Goal: Find specific page/section: Find specific page/section

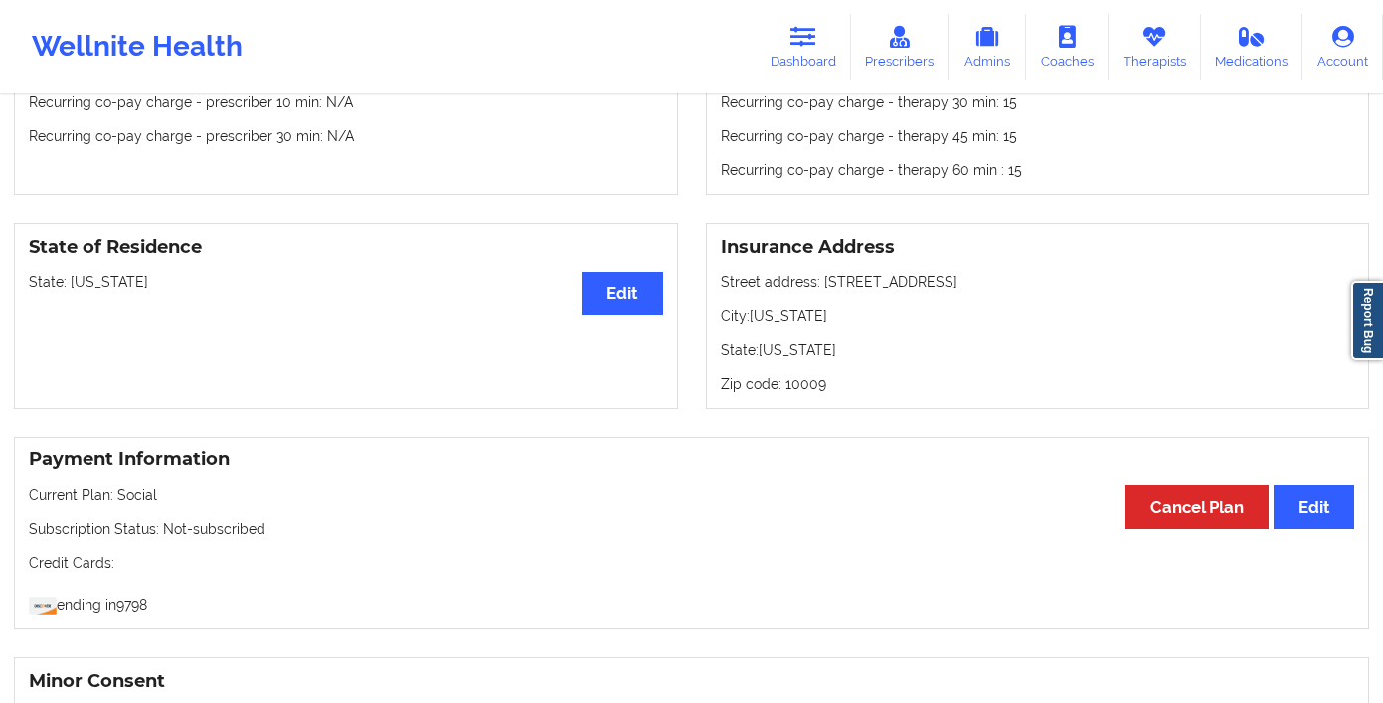
scroll to position [952, 0]
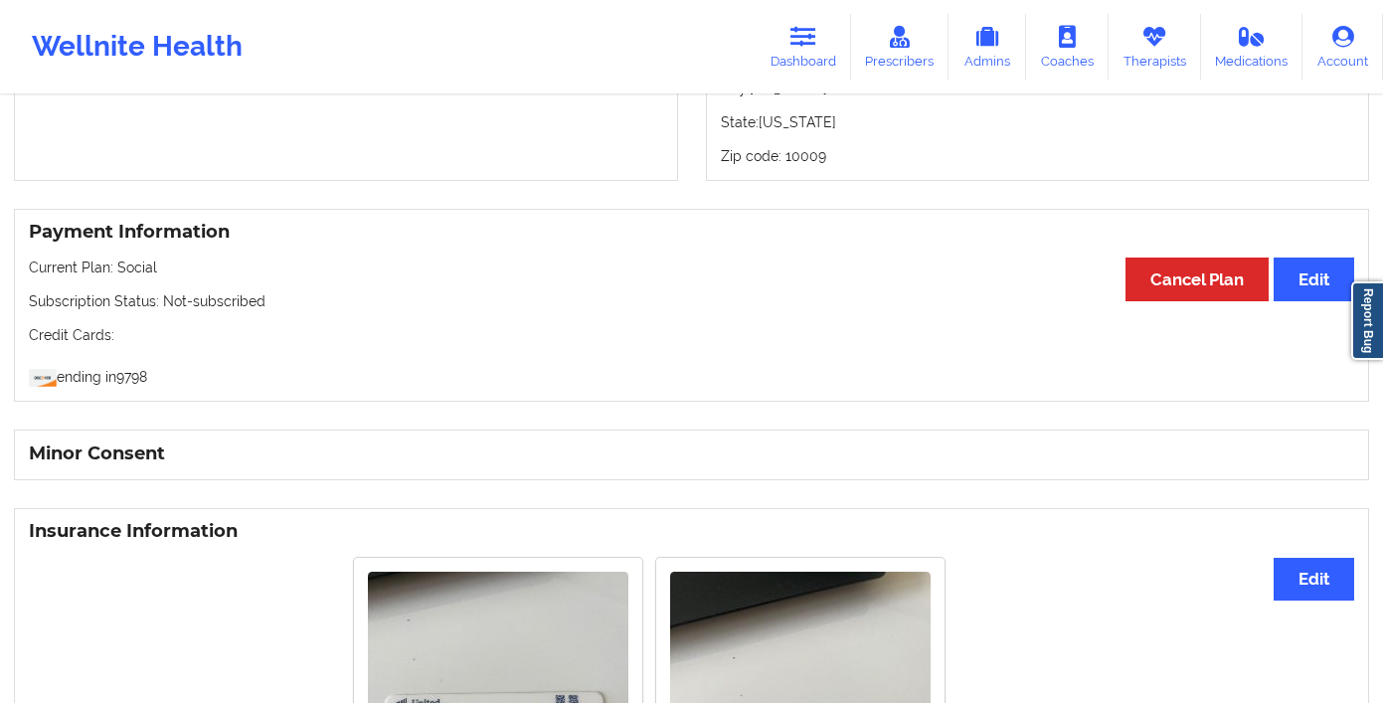
click at [801, 43] on icon at bounding box center [803, 37] width 26 height 22
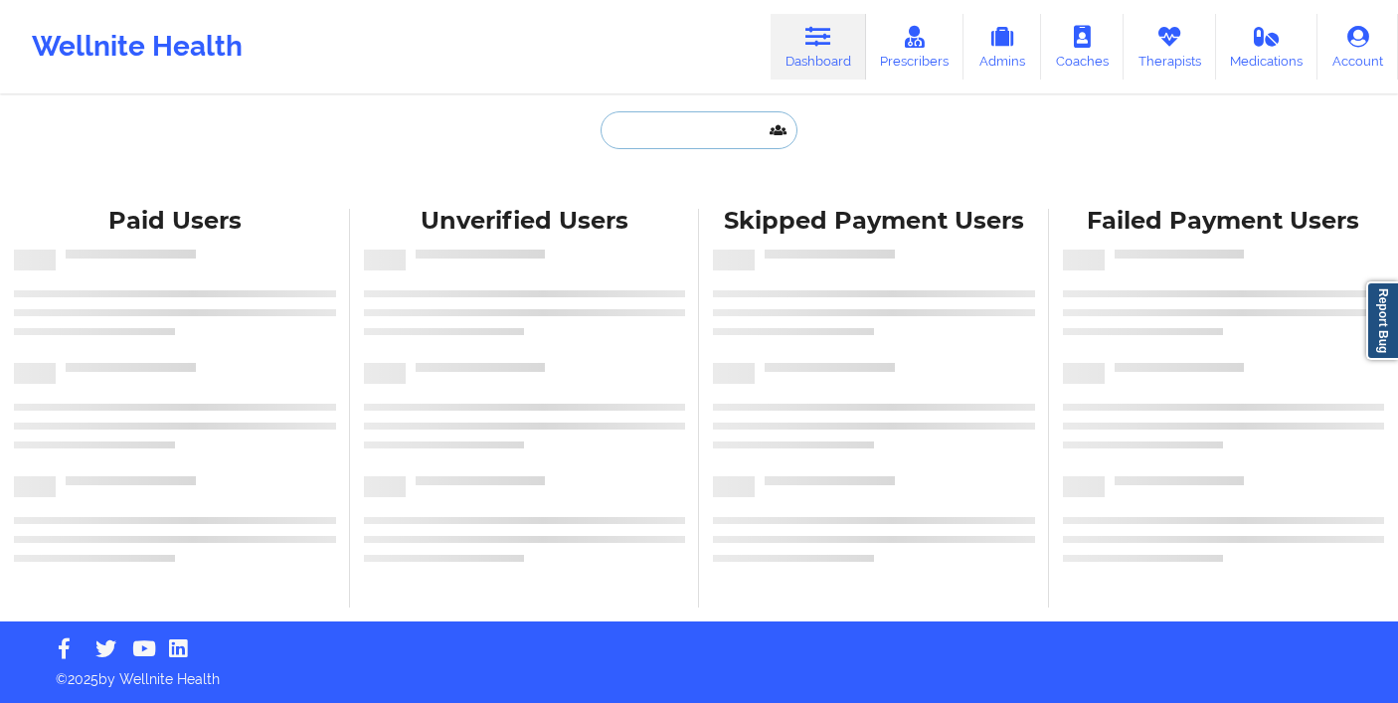
click at [634, 129] on input "text" at bounding box center [698, 130] width 197 height 38
paste input "[PERSON_NAME]"
type input "[PERSON_NAME]"
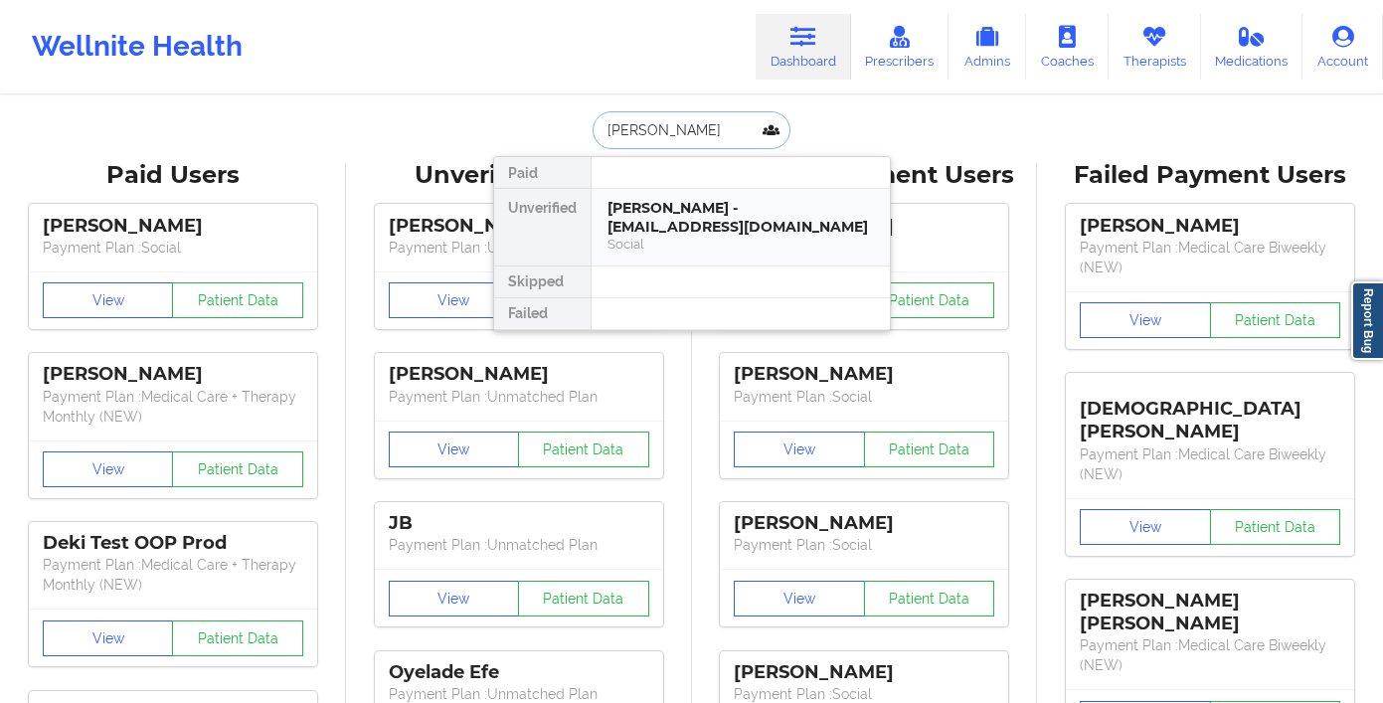
click at [693, 226] on div "[PERSON_NAME] - [EMAIL_ADDRESS][DOMAIN_NAME]" at bounding box center [740, 217] width 266 height 37
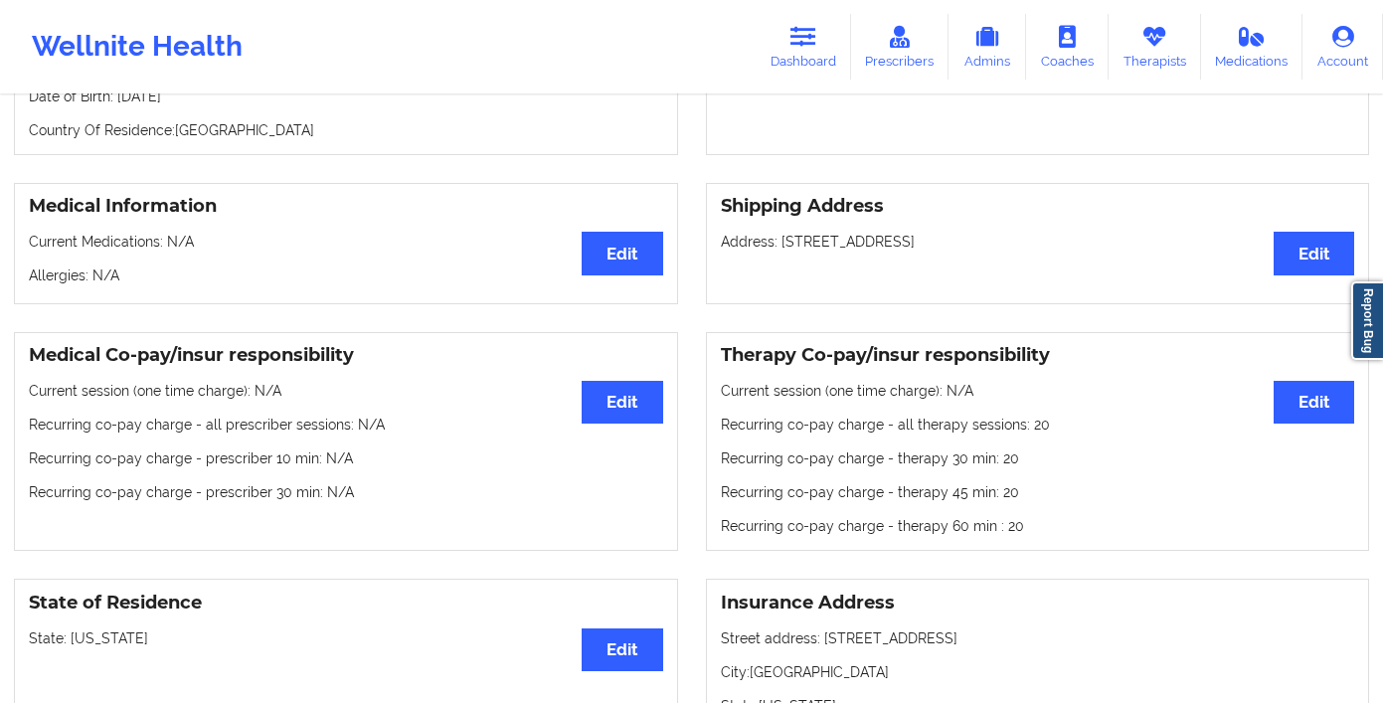
scroll to position [64, 0]
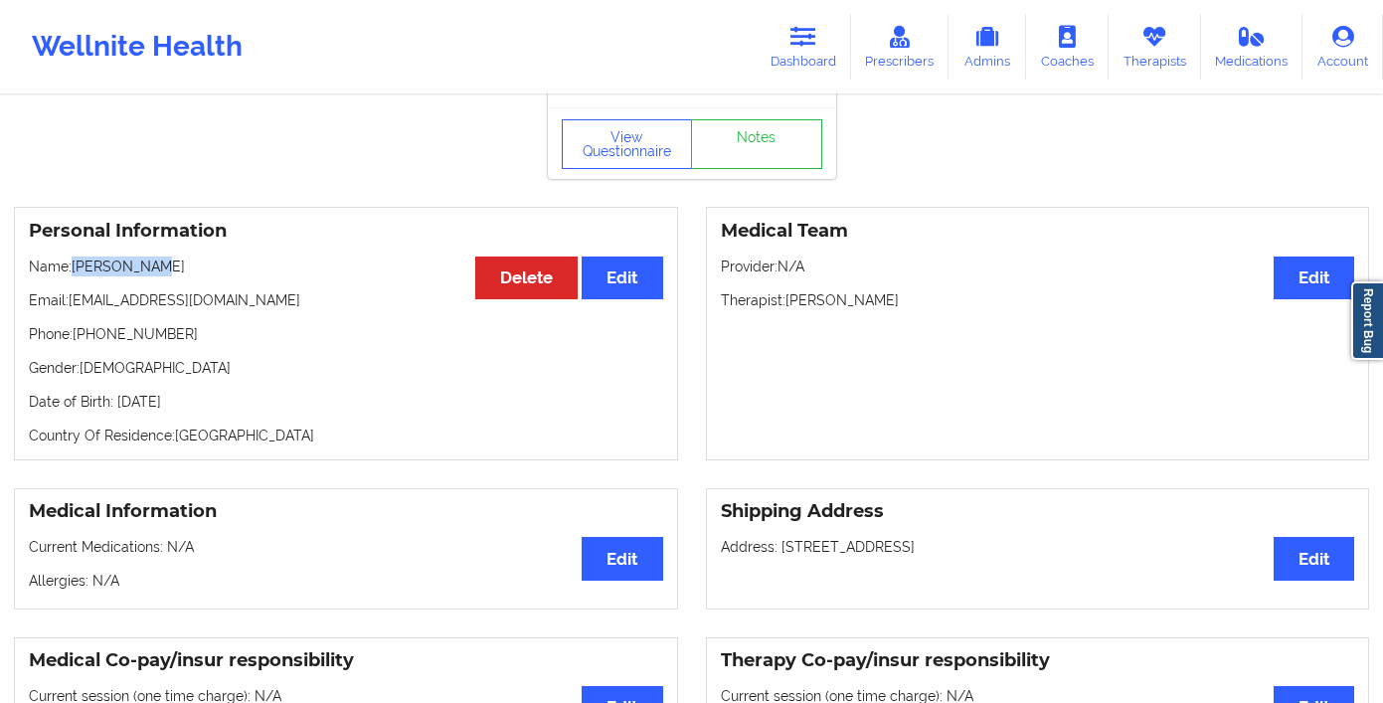
drag, startPoint x: 161, startPoint y: 273, endPoint x: 72, endPoint y: 274, distance: 89.5
click at [72, 274] on p "Name: [PERSON_NAME]" at bounding box center [346, 266] width 634 height 20
copy p "[PERSON_NAME]"
click at [802, 71] on link "Dashboard" at bounding box center [802, 47] width 95 height 66
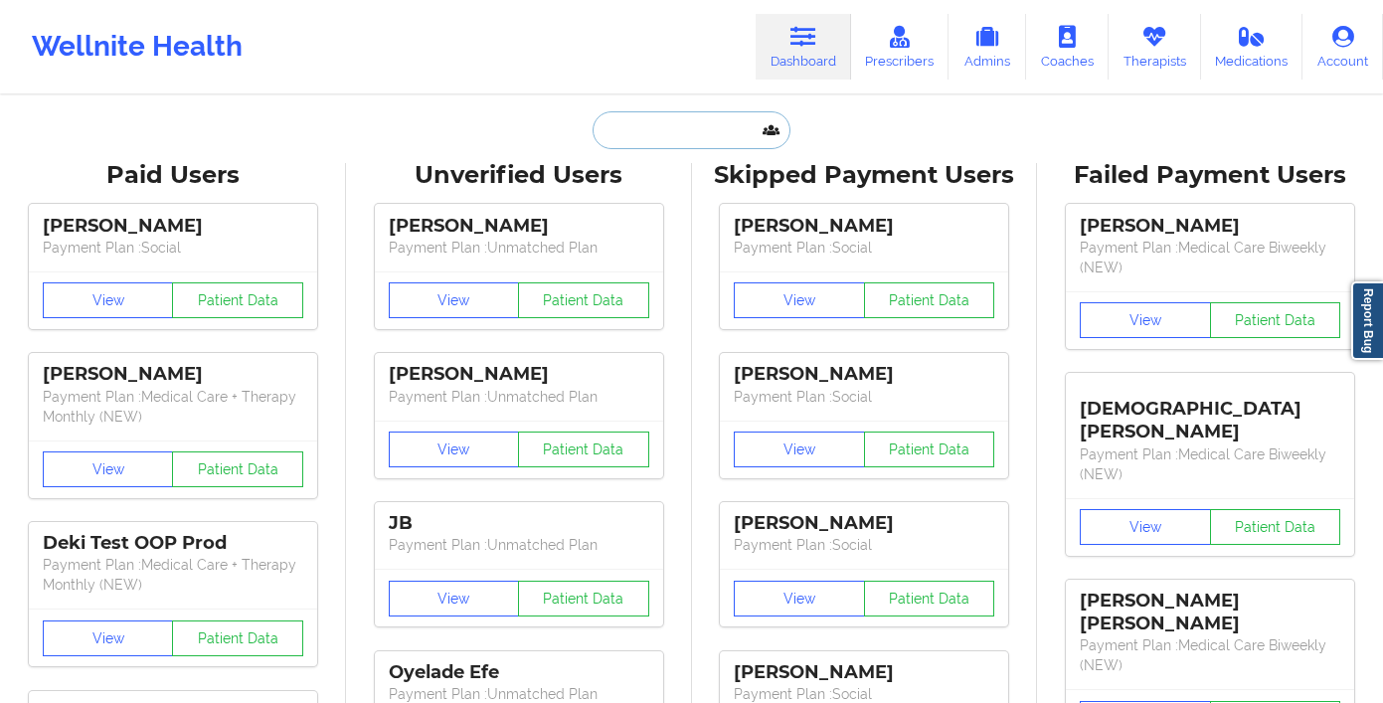
click at [599, 119] on input "text" at bounding box center [690, 130] width 197 height 38
paste input "[PERSON_NAME]"
type input "[PERSON_NAME]"
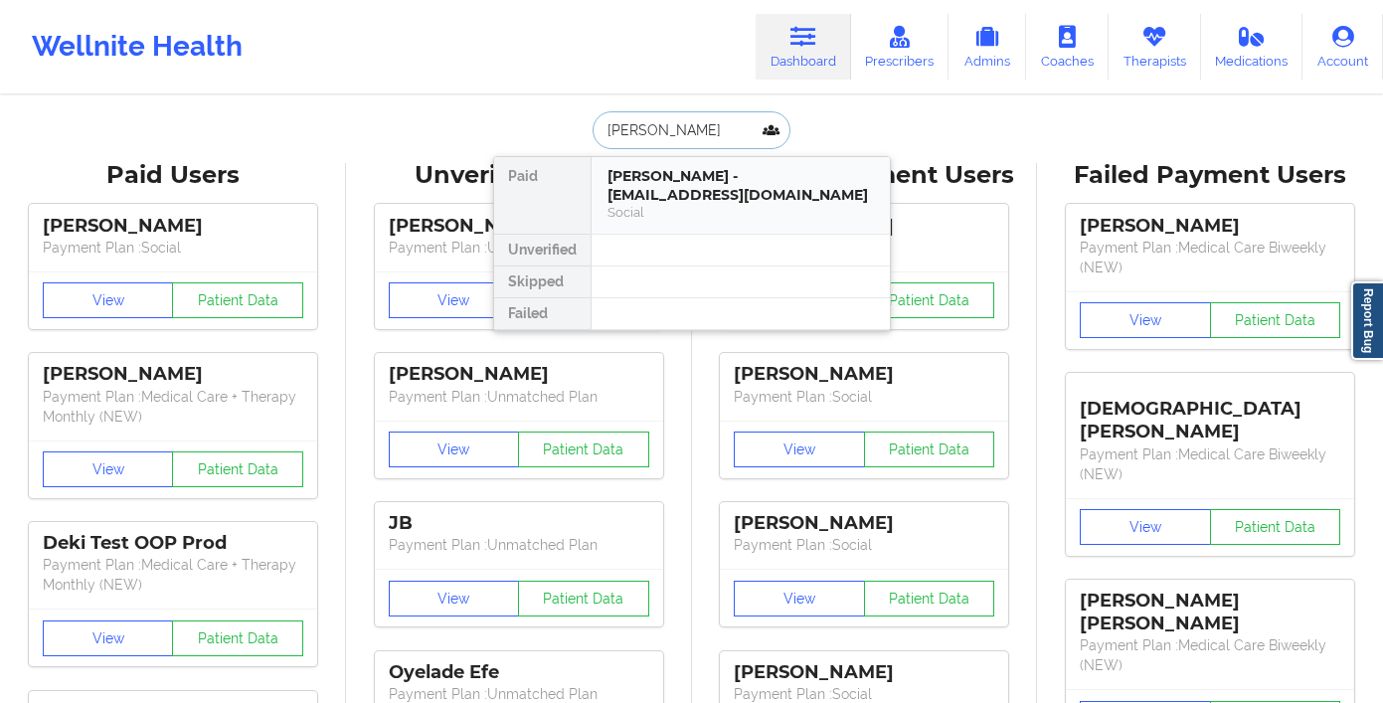
click at [696, 182] on div "[PERSON_NAME] - [EMAIL_ADDRESS][DOMAIN_NAME]" at bounding box center [740, 185] width 266 height 37
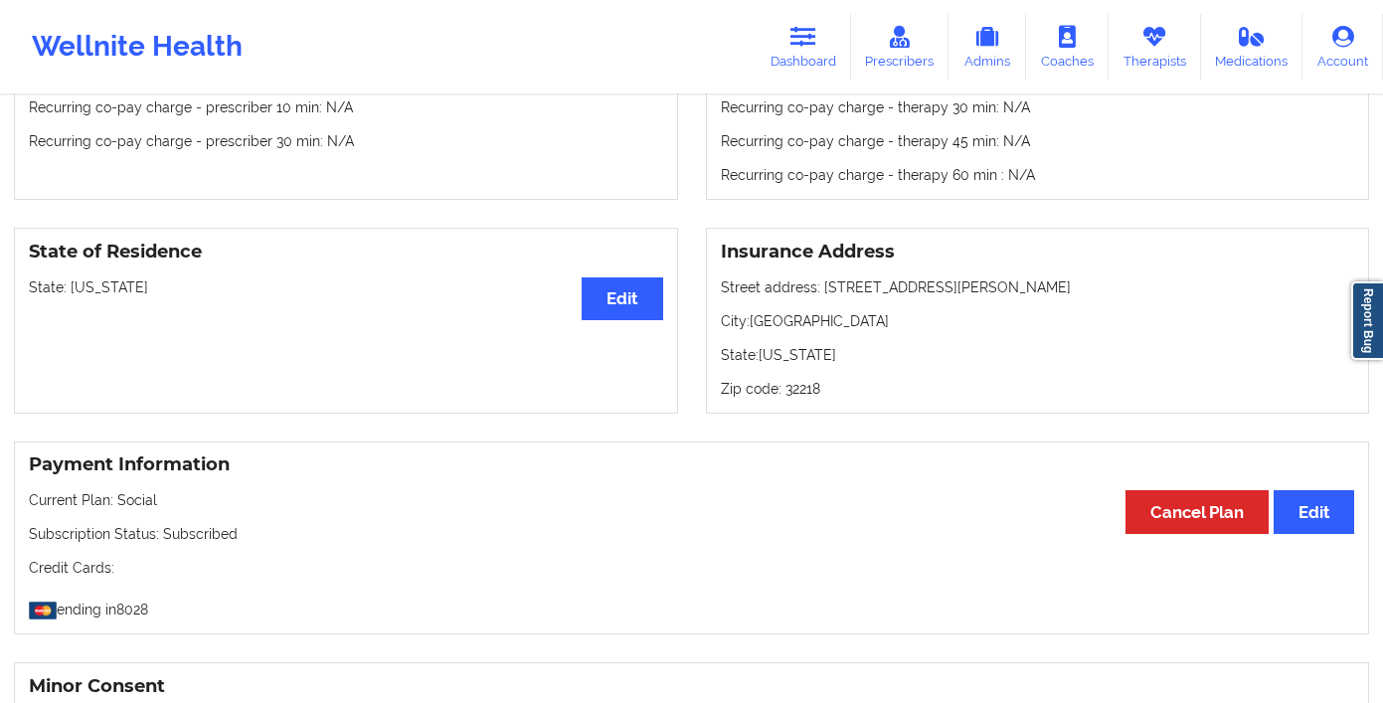
scroll to position [272, 0]
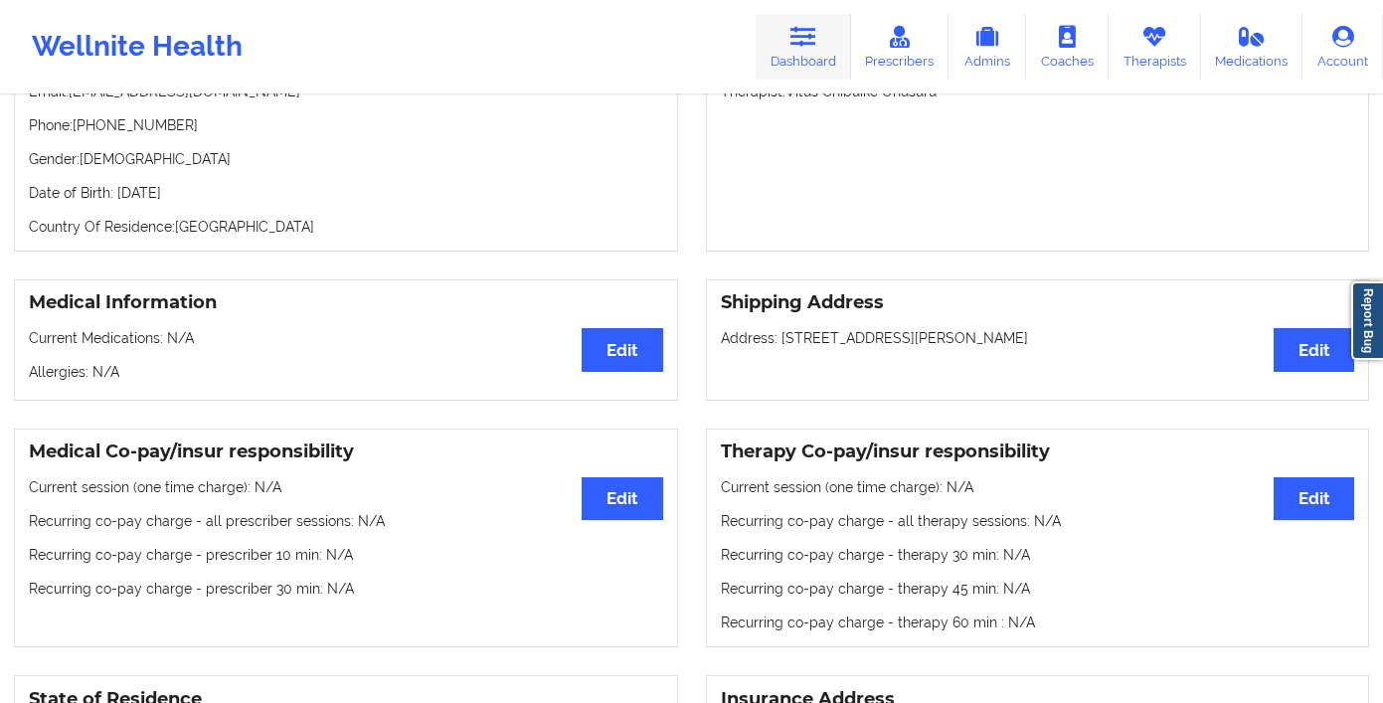
click at [801, 39] on icon at bounding box center [803, 37] width 26 height 22
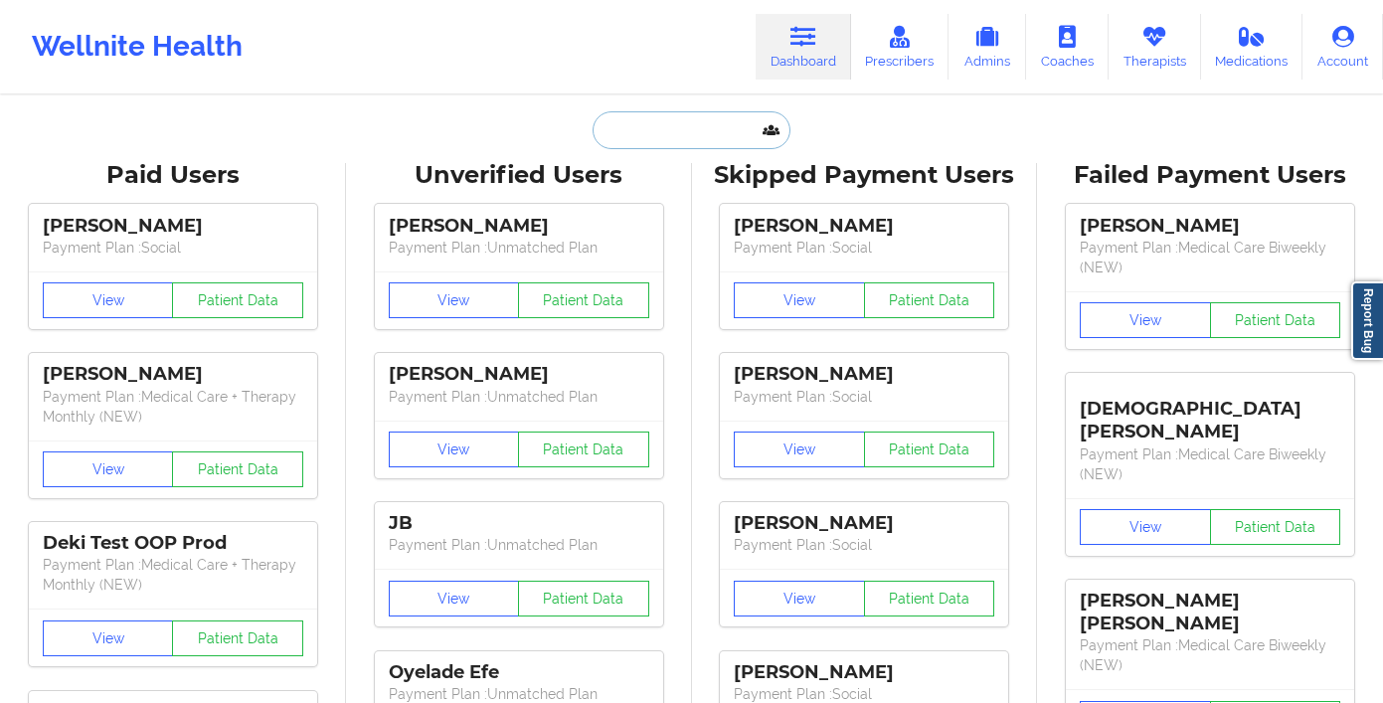
click at [633, 120] on input "text" at bounding box center [690, 130] width 197 height 38
paste input "[EMAIL_ADDRESS][DOMAIN_NAME]"
type input "[EMAIL_ADDRESS][DOMAIN_NAME]"
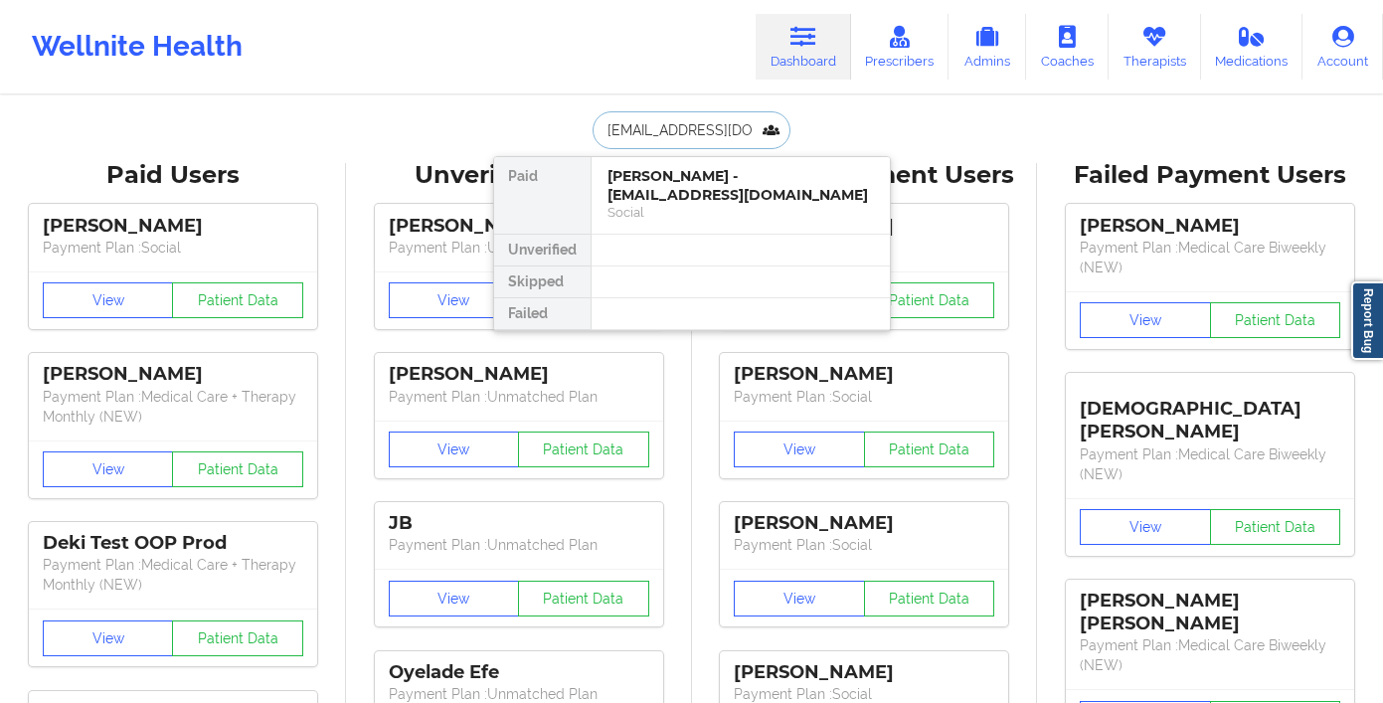
scroll to position [0, 17]
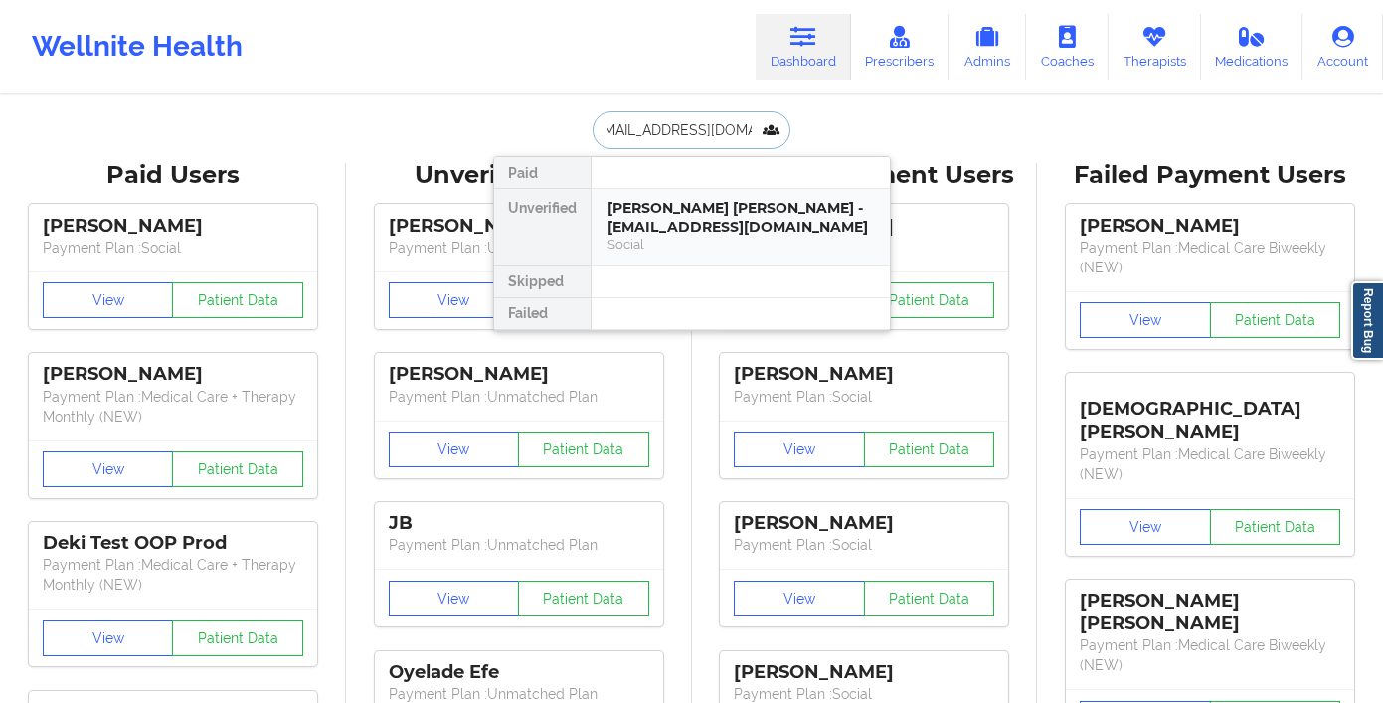
click at [665, 206] on div "[PERSON_NAME] [PERSON_NAME] - [EMAIL_ADDRESS][DOMAIN_NAME]" at bounding box center [740, 217] width 266 height 37
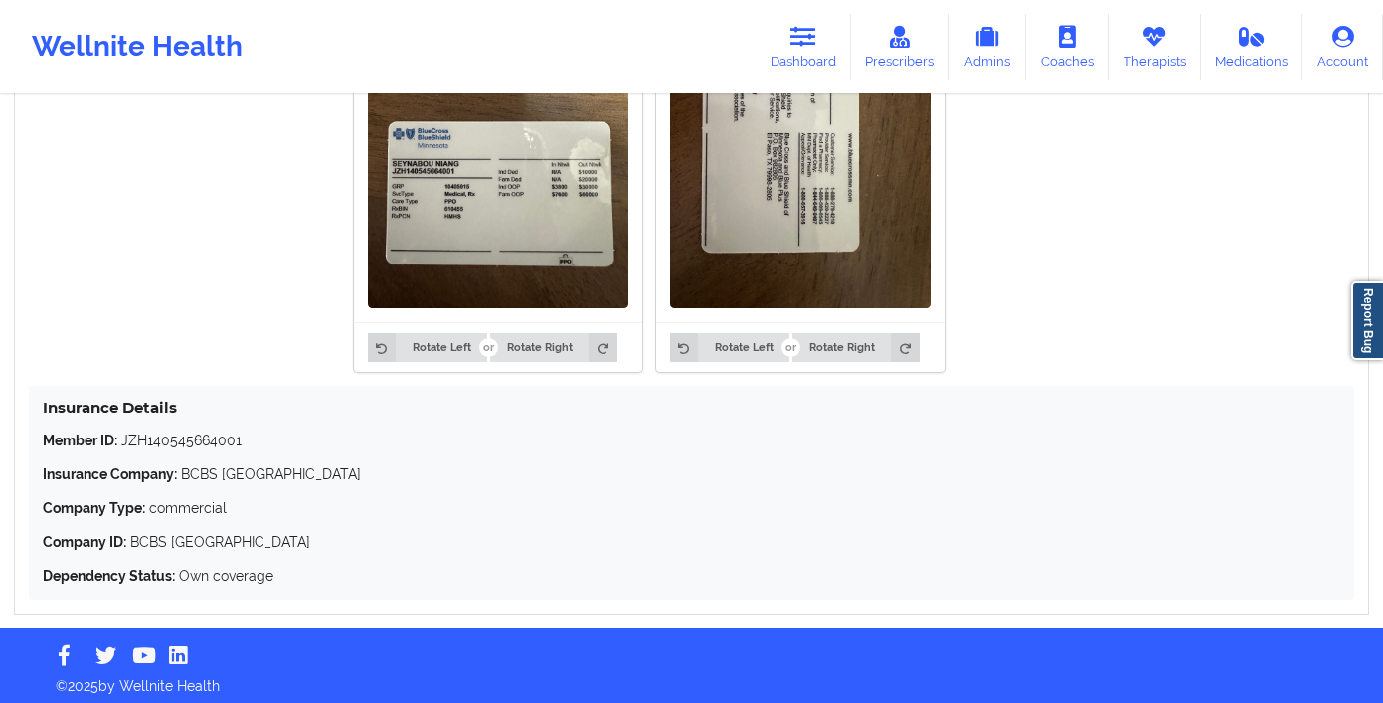
scroll to position [1592, 0]
